Goal: Task Accomplishment & Management: Use online tool/utility

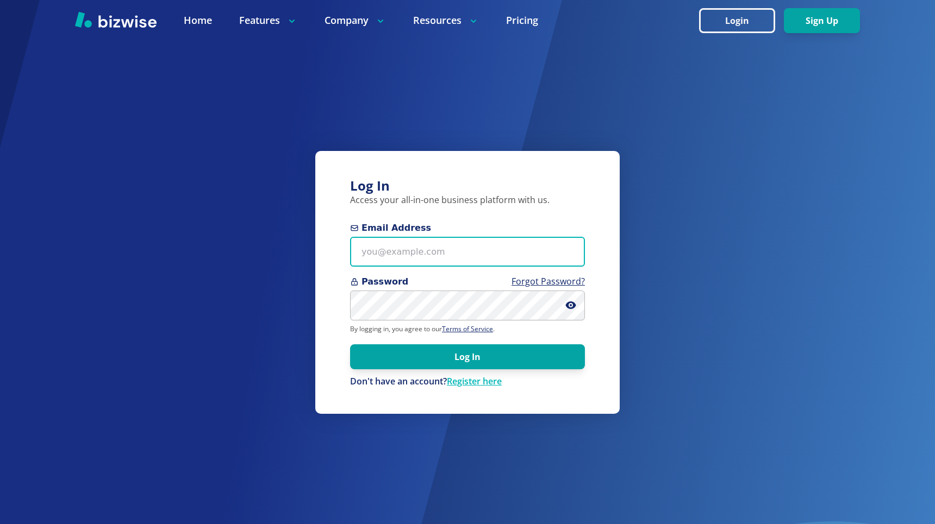
type input "kieran@bizwise.com"
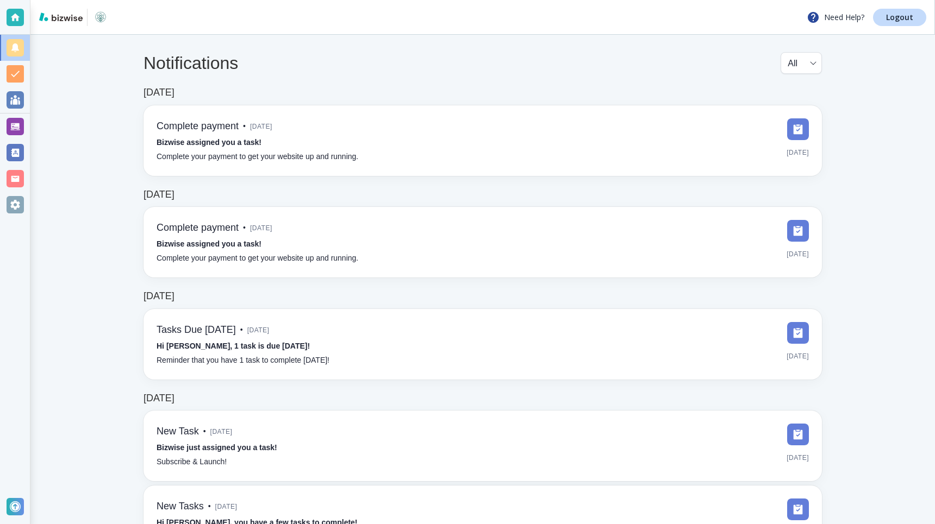
click at [11, 123] on div at bounding box center [15, 126] width 17 height 17
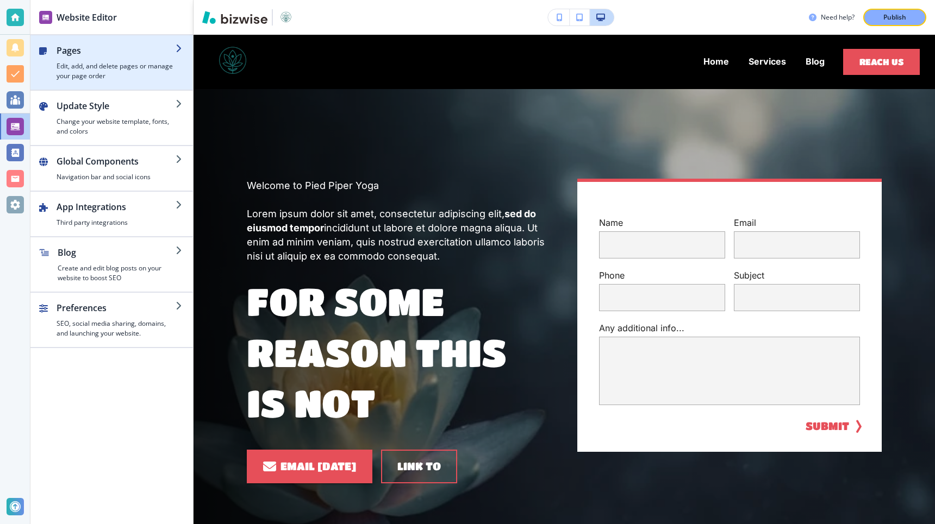
click at [116, 66] on h4 "Edit, add, and delete pages or manage your page order" at bounding box center [116, 71] width 119 height 20
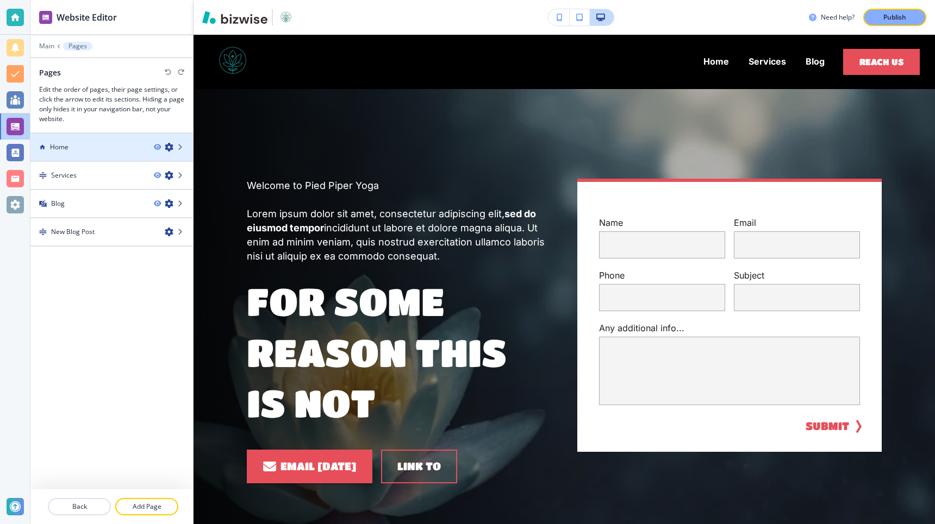
click at [135, 149] on div "Home" at bounding box center [87, 147] width 115 height 10
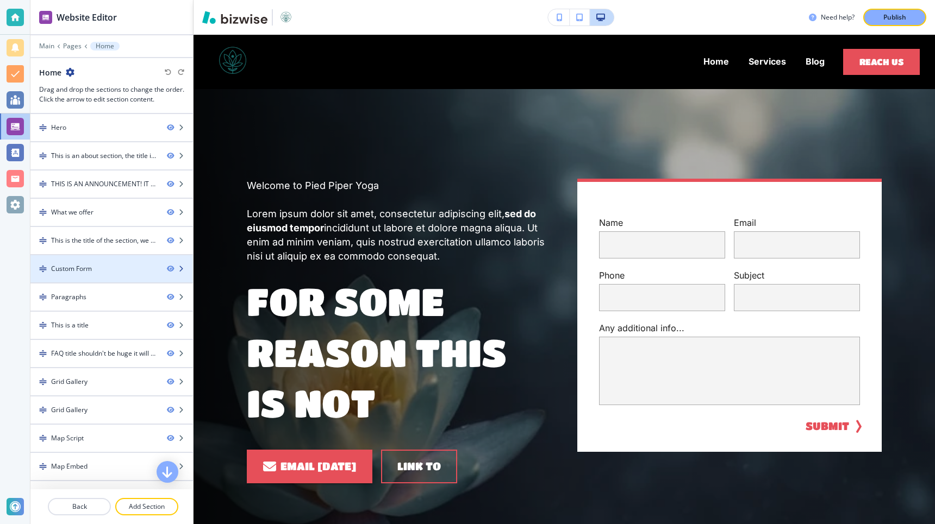
scroll to position [77, 0]
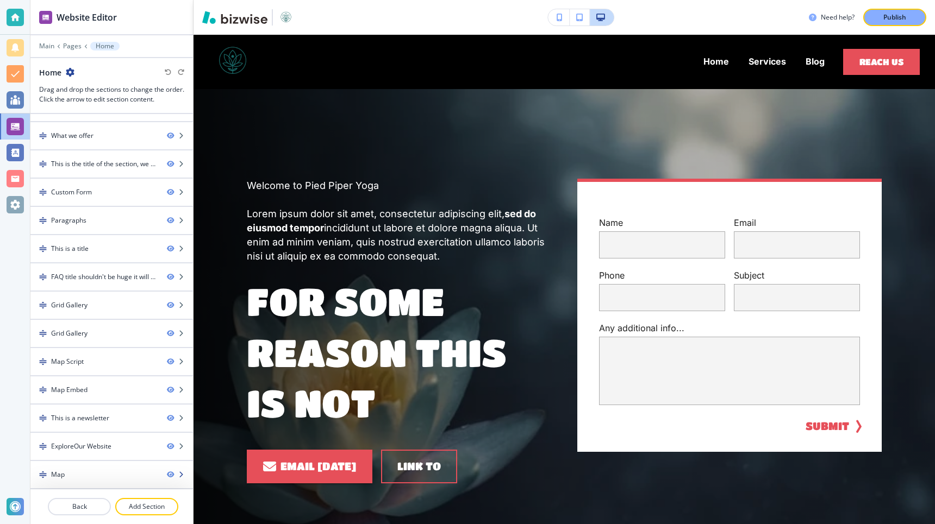
click at [83, 471] on div "Map" at bounding box center [94, 475] width 128 height 10
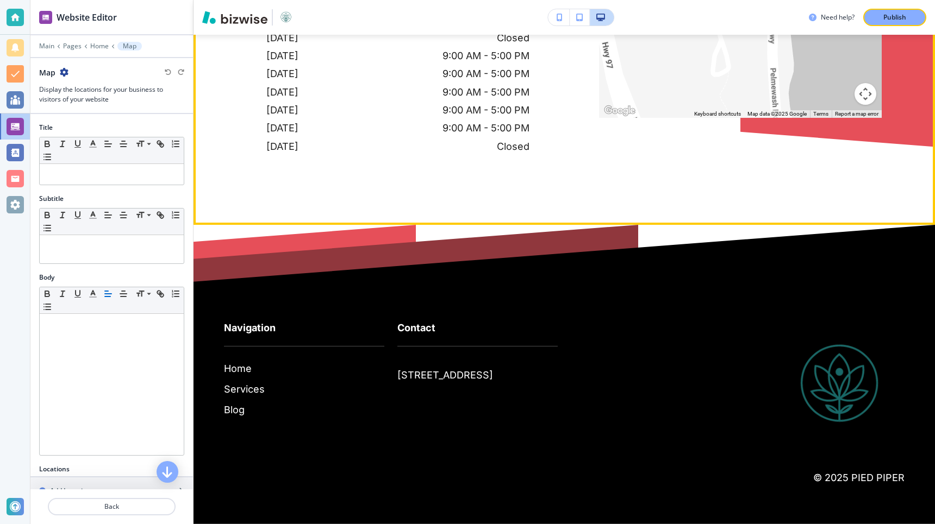
scroll to position [7315, 0]
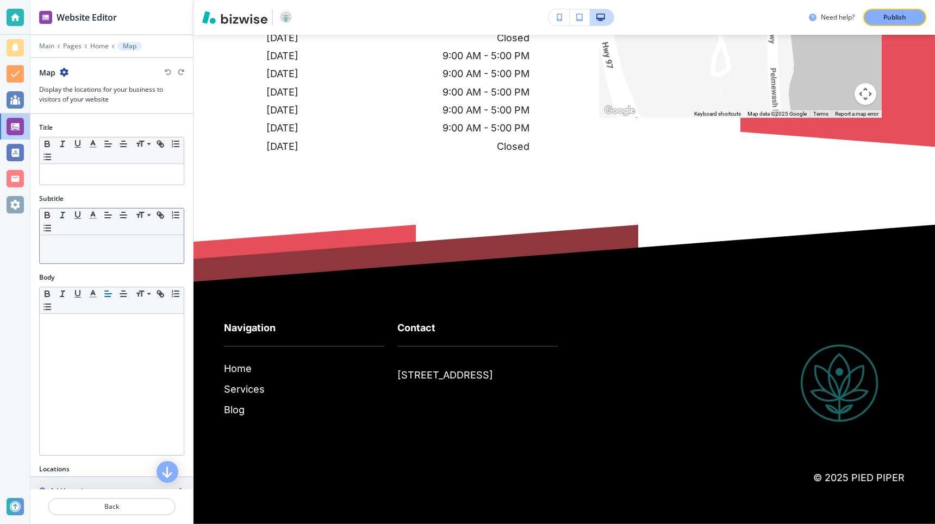
scroll to position [1, 0]
click at [72, 172] on p at bounding box center [111, 174] width 133 height 10
click at [79, 250] on div at bounding box center [112, 249] width 144 height 28
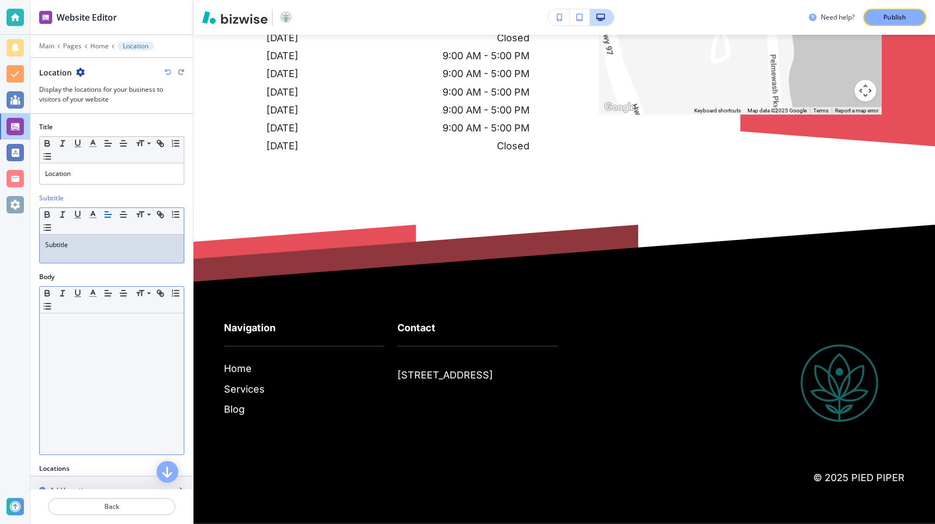
click at [45, 425] on div at bounding box center [112, 384] width 144 height 141
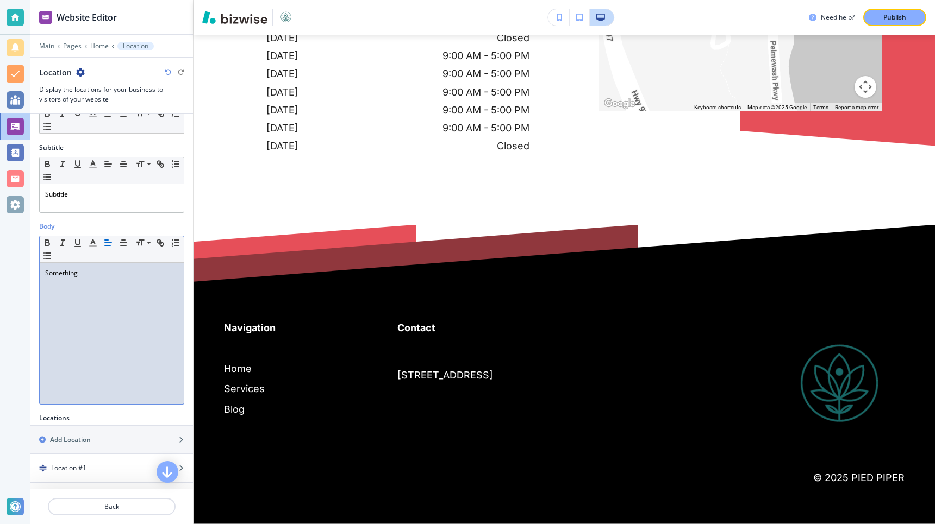
scroll to position [113, 0]
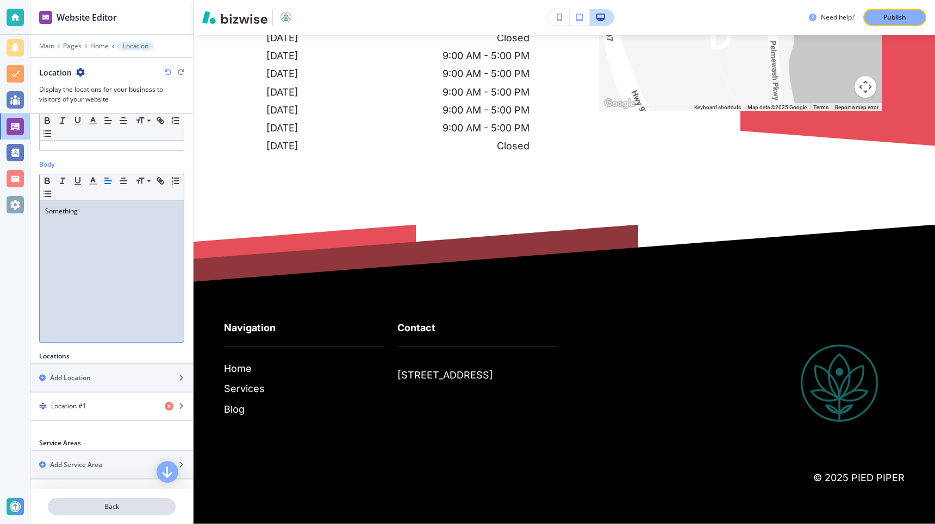
click at [110, 502] on p "Back" at bounding box center [112, 507] width 126 height 10
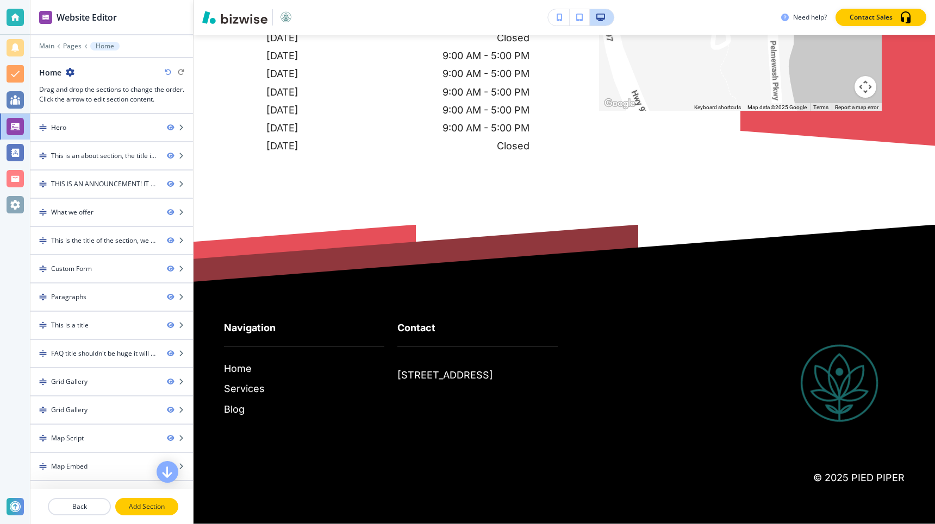
click at [139, 510] on p "Add Section" at bounding box center [146, 507] width 61 height 10
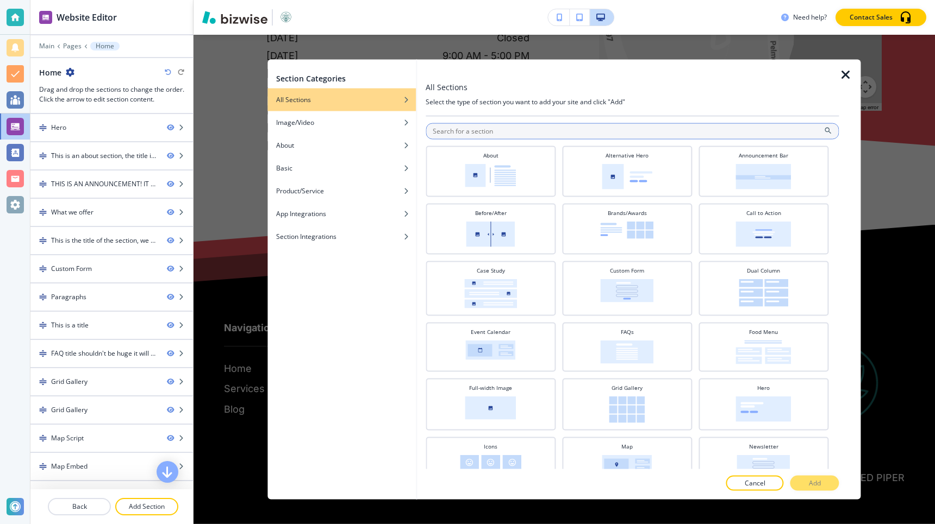
click at [465, 132] on input "text" at bounding box center [631, 131] width 413 height 16
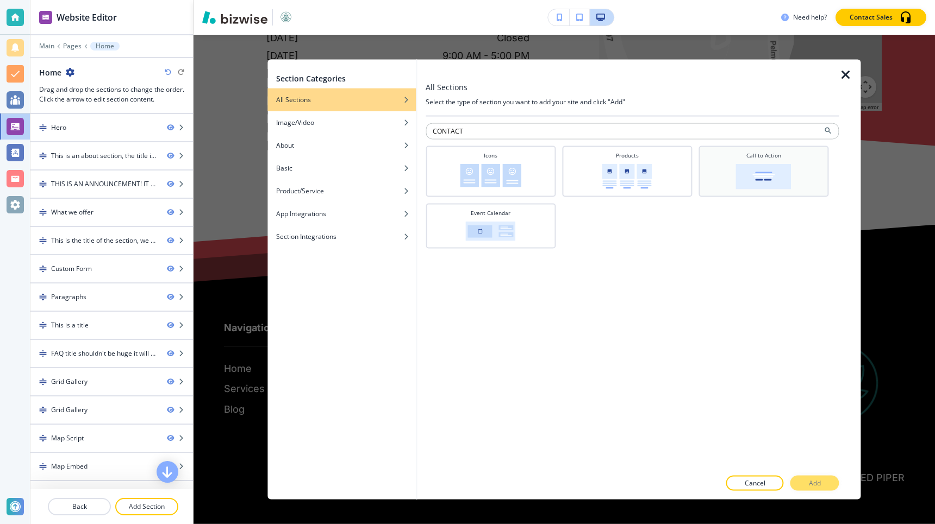
type input "CONTACT"
click at [750, 177] on img at bounding box center [763, 177] width 55 height 26
click at [813, 480] on p "Add" at bounding box center [815, 484] width 12 height 10
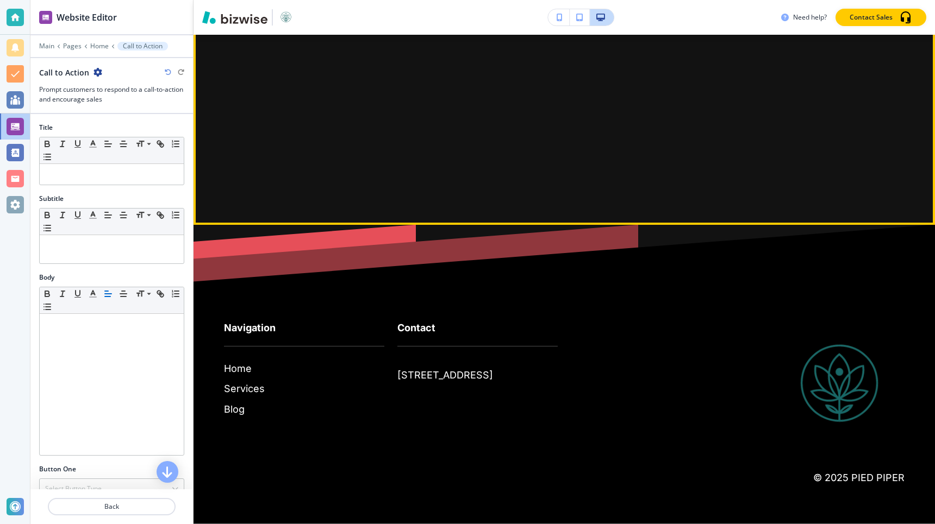
scroll to position [7860, 0]
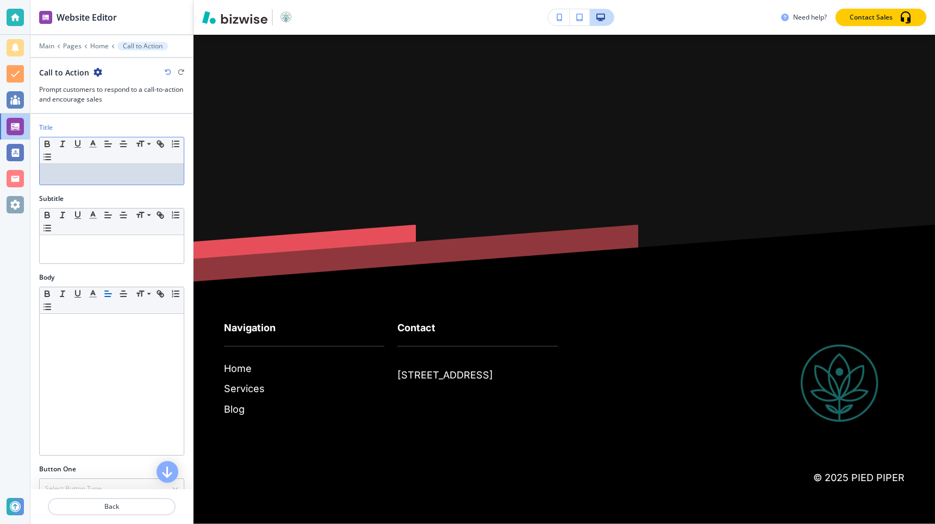
click at [93, 187] on div "Title Small Normal Large Huge" at bounding box center [111, 158] width 162 height 71
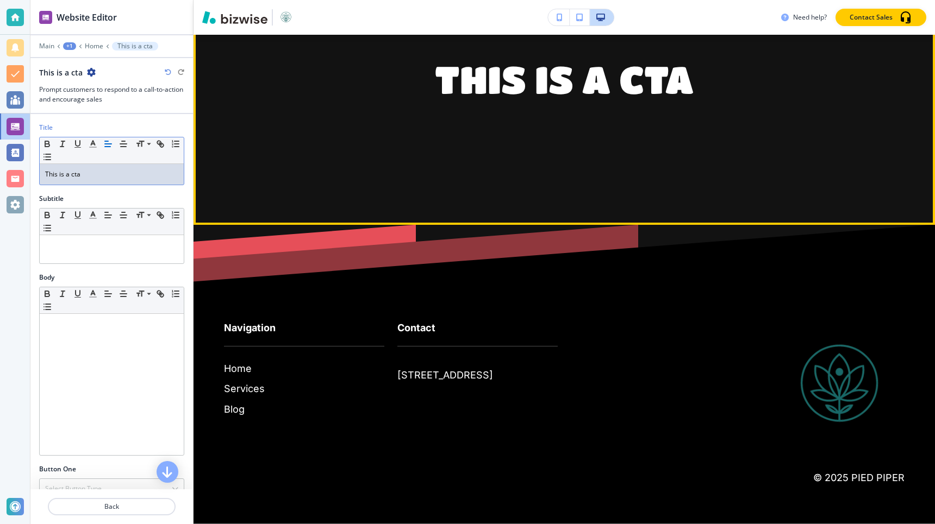
click at [304, 104] on div "This is a cta" at bounding box center [564, 79] width 635 height 51
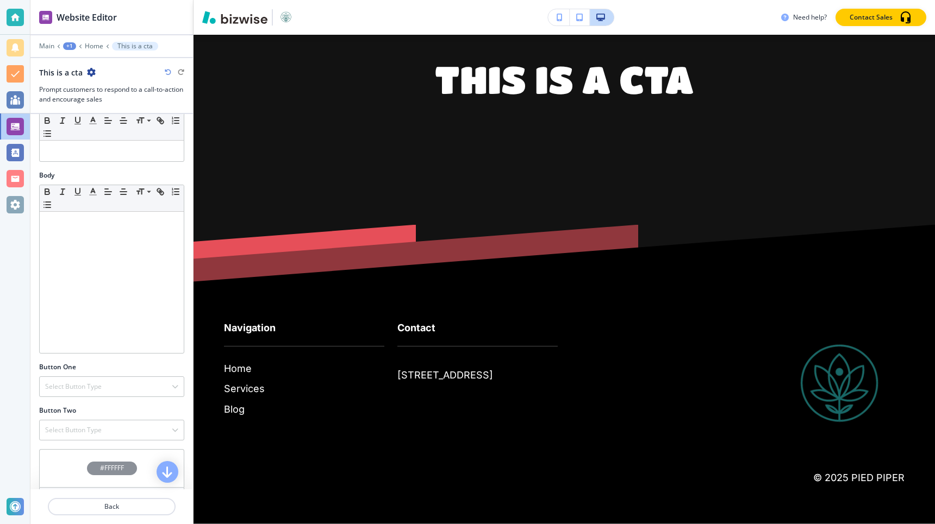
scroll to position [222, 0]
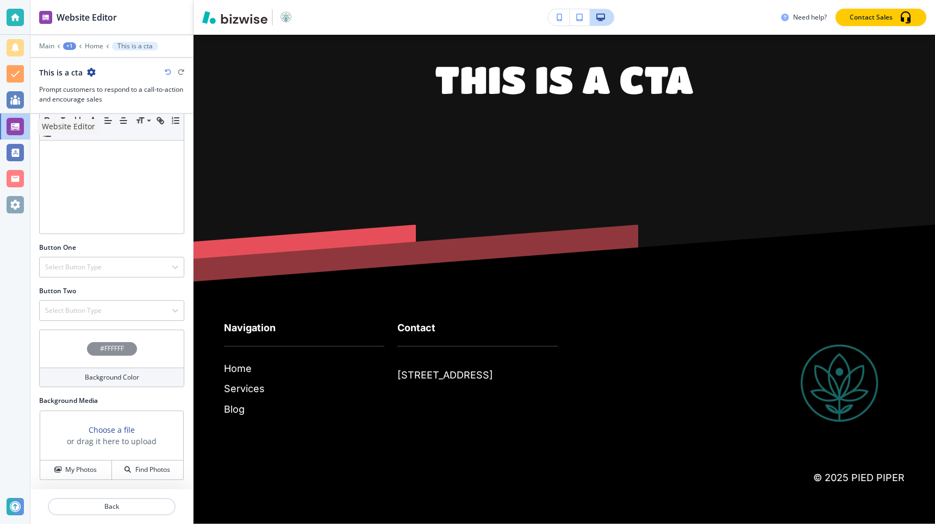
click at [24, 118] on div at bounding box center [15, 127] width 30 height 26
click at [95, 46] on p "Home" at bounding box center [94, 46] width 18 height 8
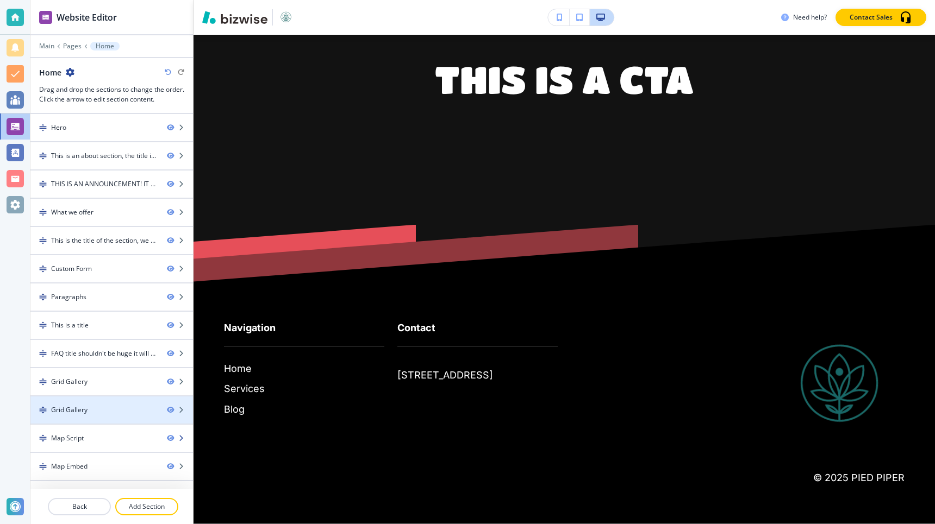
scroll to position [105, 0]
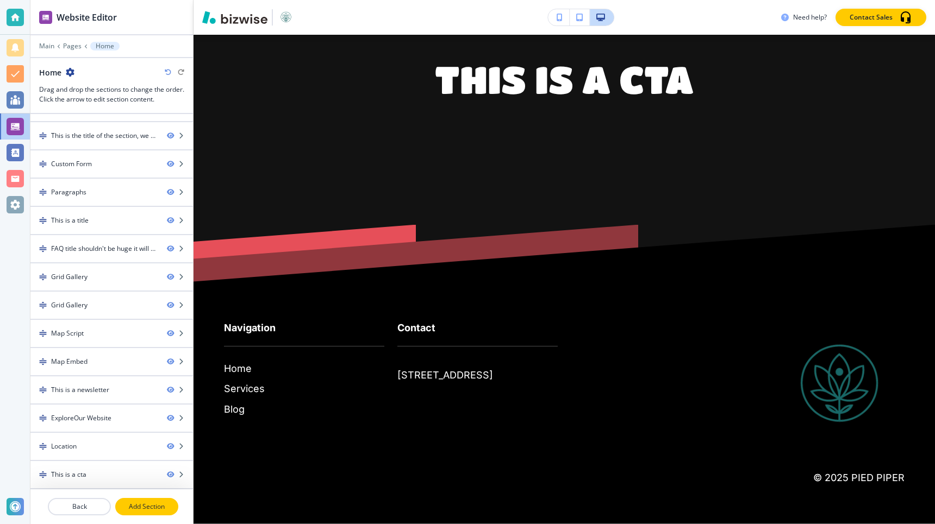
click at [125, 508] on p "Add Section" at bounding box center [146, 507] width 61 height 10
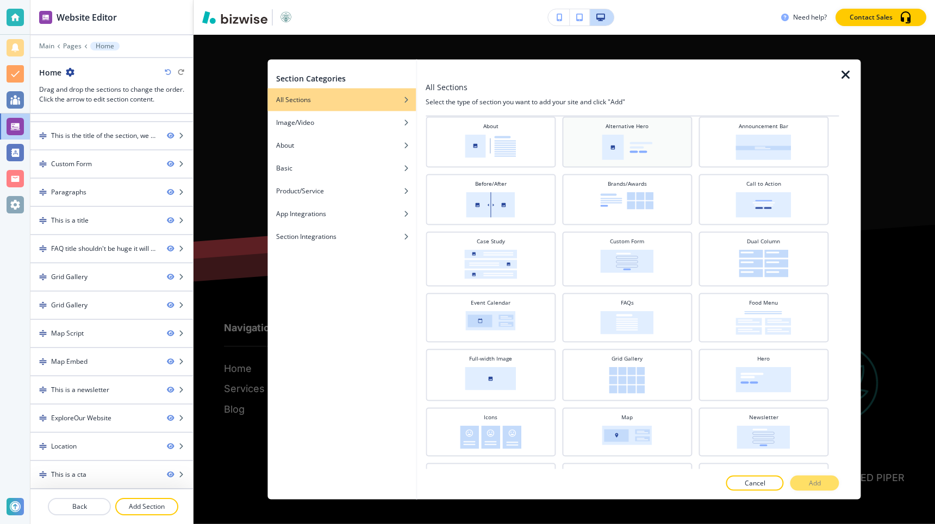
scroll to position [0, 0]
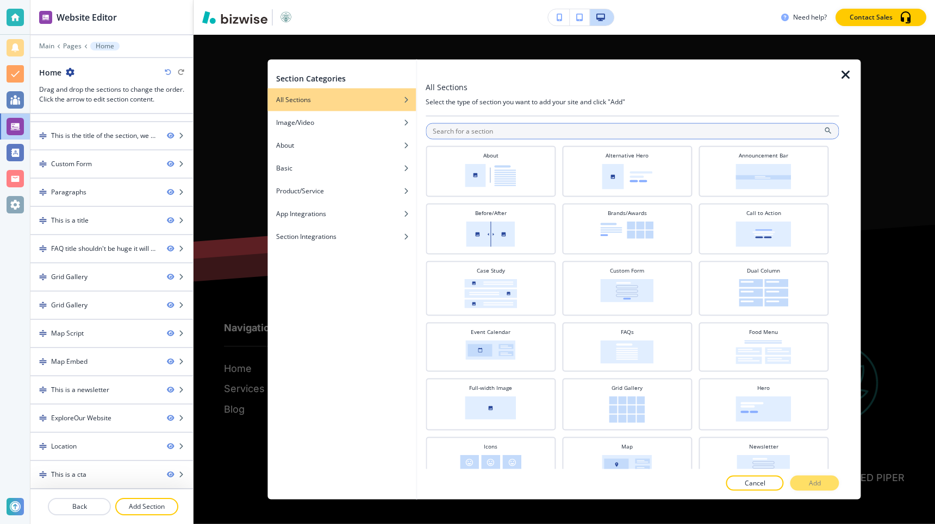
click at [545, 134] on input "text" at bounding box center [631, 131] width 413 height 16
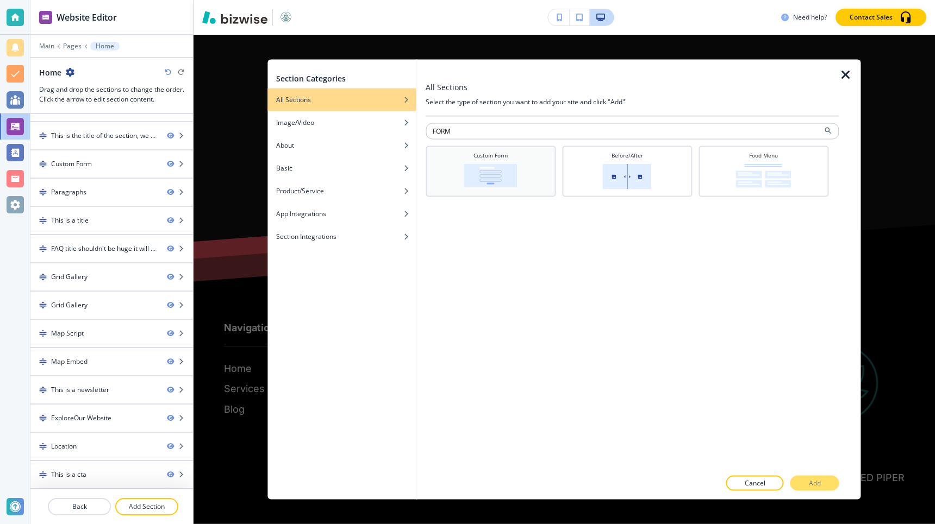
type input "FORM"
click at [542, 173] on div "Custom Form" at bounding box center [490, 170] width 119 height 38
click at [813, 486] on p "Add" at bounding box center [815, 484] width 12 height 10
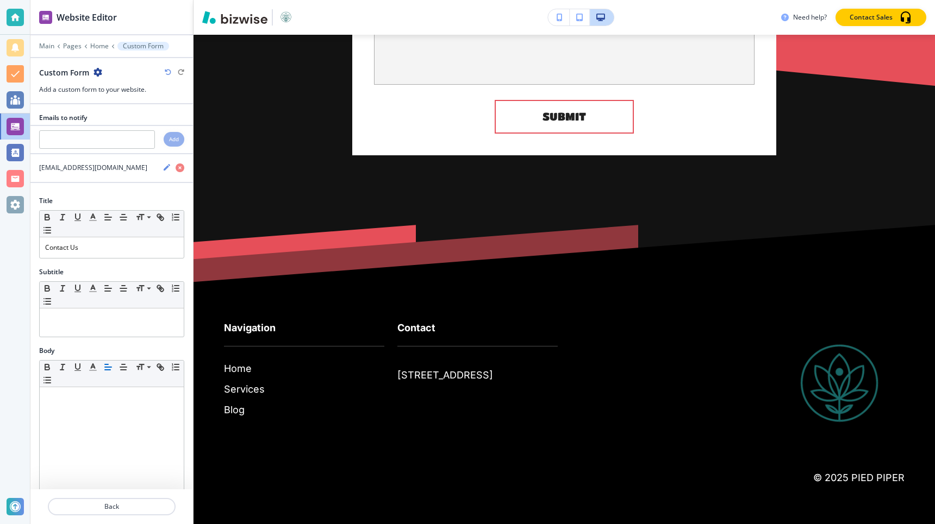
scroll to position [8174, 0]
click at [92, 324] on div at bounding box center [112, 323] width 144 height 28
